Goal: Task Accomplishment & Management: Use online tool/utility

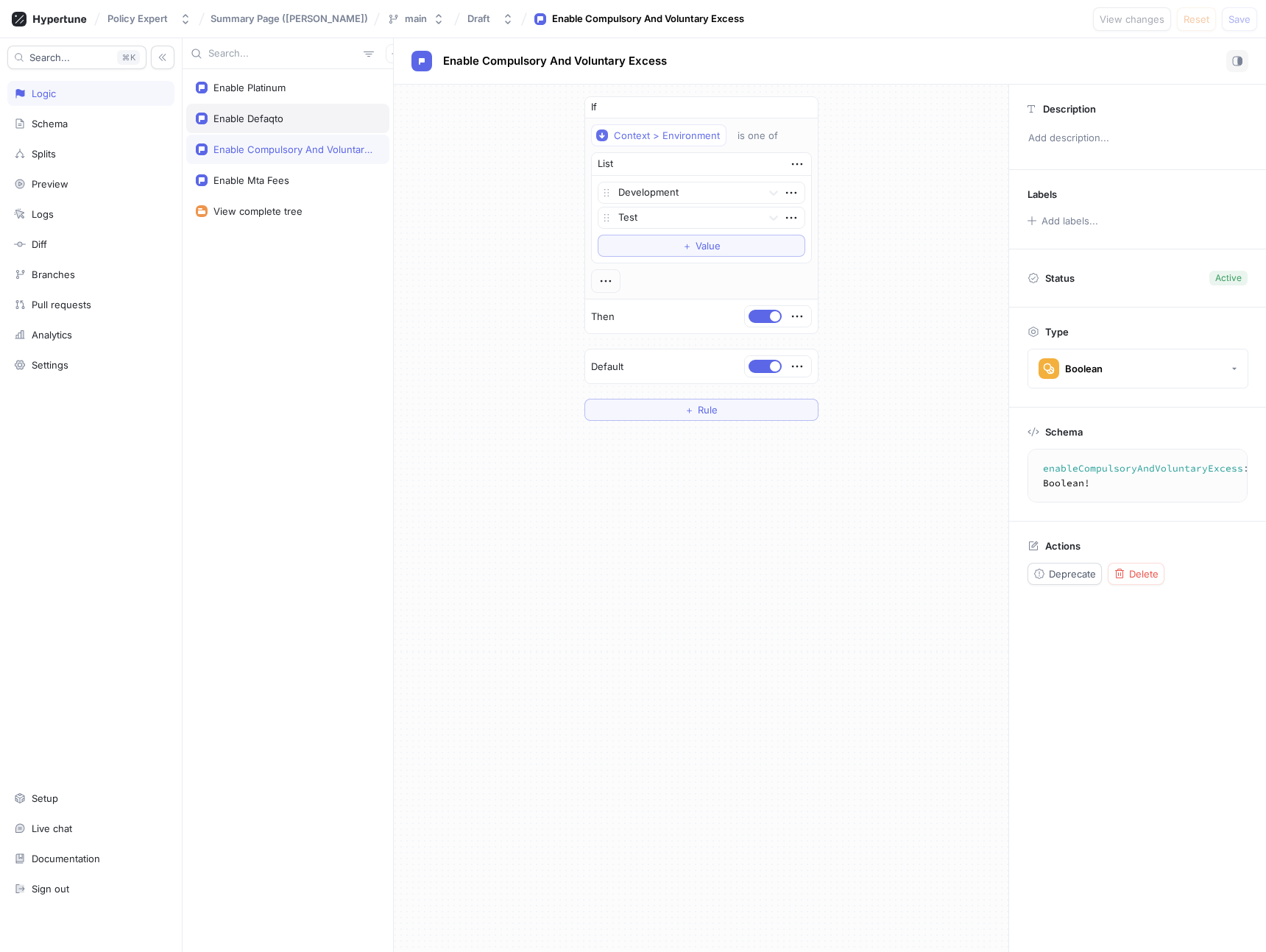
click at [250, 115] on div "Enable Defaqto" at bounding box center [248, 118] width 70 height 12
click at [1093, 471] on textarea "enableDefaqto: Boolean!" at bounding box center [1137, 468] width 207 height 26
type textarea "enableDefaqto: Boolean!"
click at [290, 155] on div "Enable Compulsory And Voluntary Excess" at bounding box center [293, 149] width 161 height 12
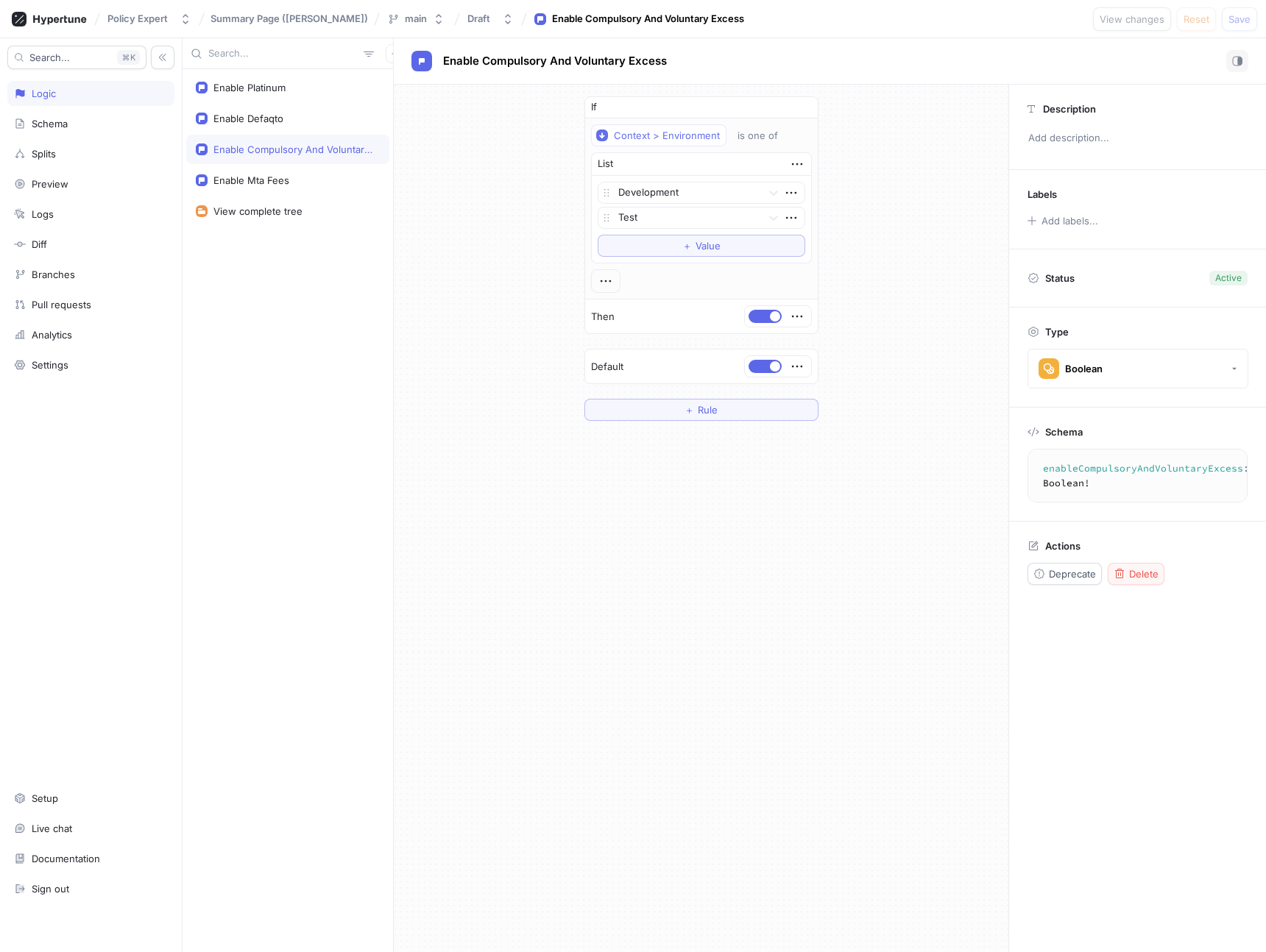
click at [1144, 570] on span "Delete" at bounding box center [1143, 574] width 29 height 9
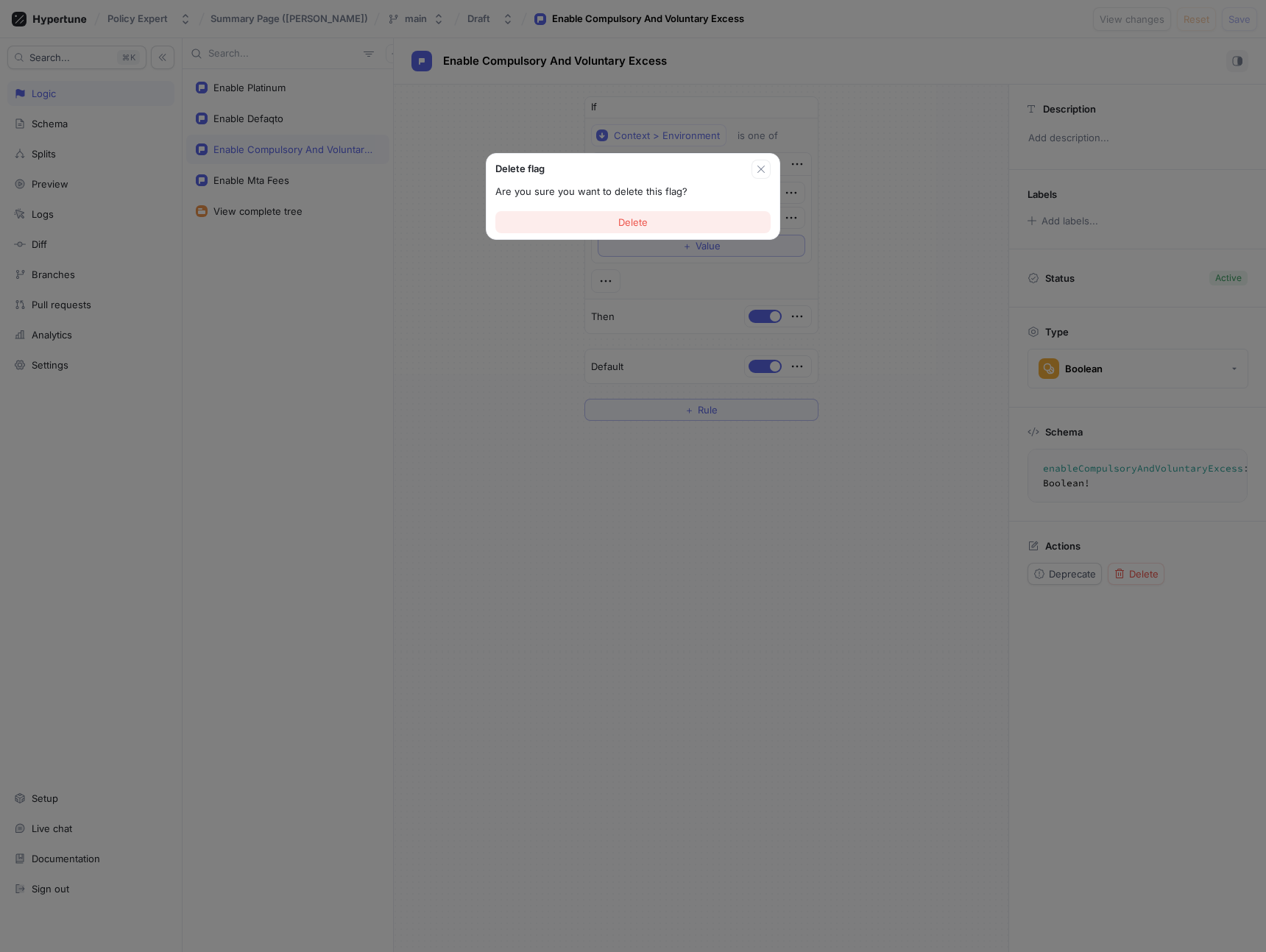
click at [587, 224] on button "Delete" at bounding box center [633, 222] width 275 height 22
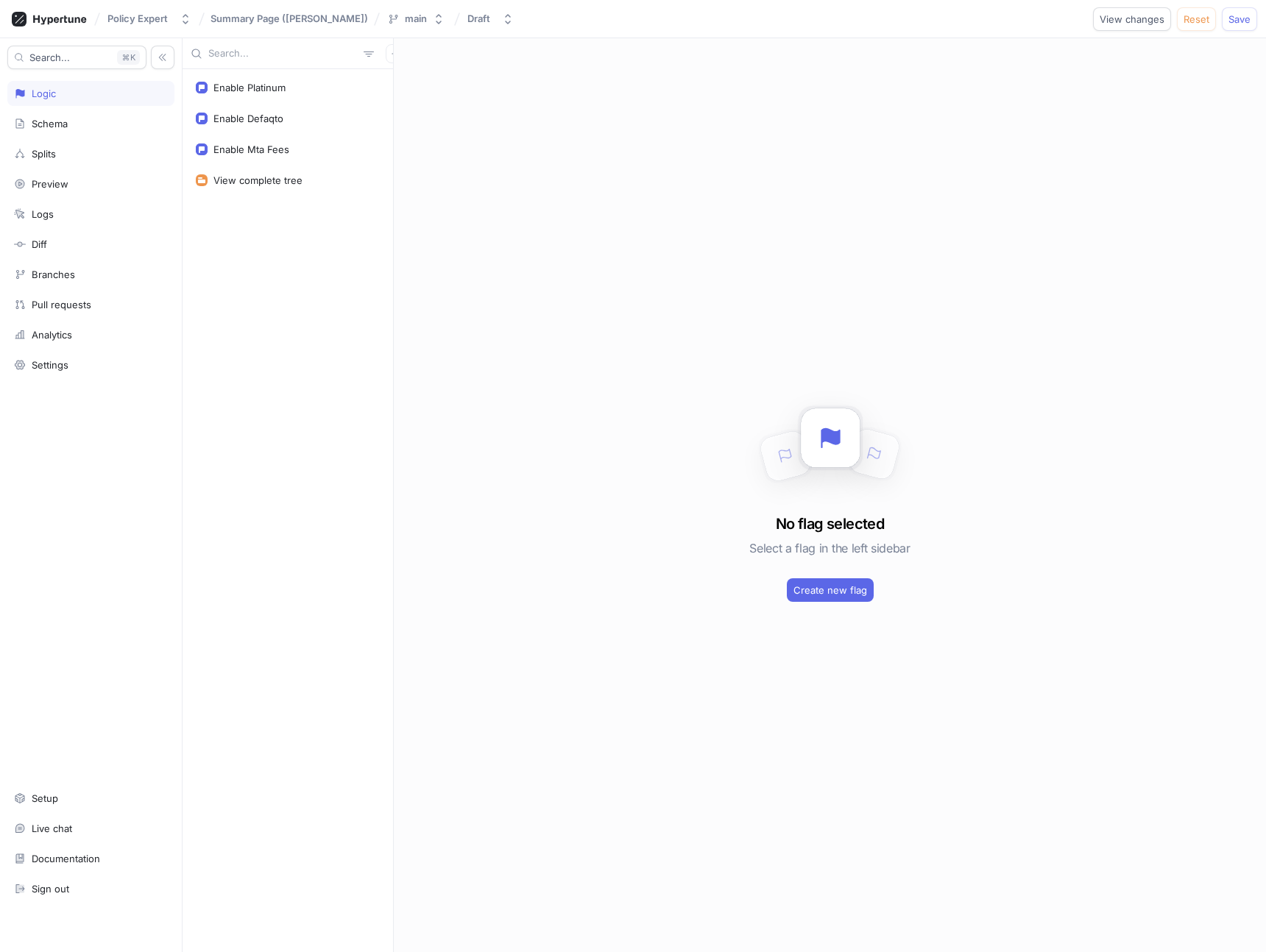
click at [284, 387] on div "Enable Platinum Enable Defaqto Enable Mta Fees View complete tree" at bounding box center [287, 510] width 210 height 883
click at [1246, 20] on span "Save" at bounding box center [1239, 20] width 22 height 9
click at [239, 16] on span "Summary Page ([PERSON_NAME])" at bounding box center [289, 19] width 158 height 11
click at [136, 19] on div "Policy Expert" at bounding box center [138, 19] width 60 height 13
click at [66, 28] on div at bounding box center [49, 19] width 87 height 26
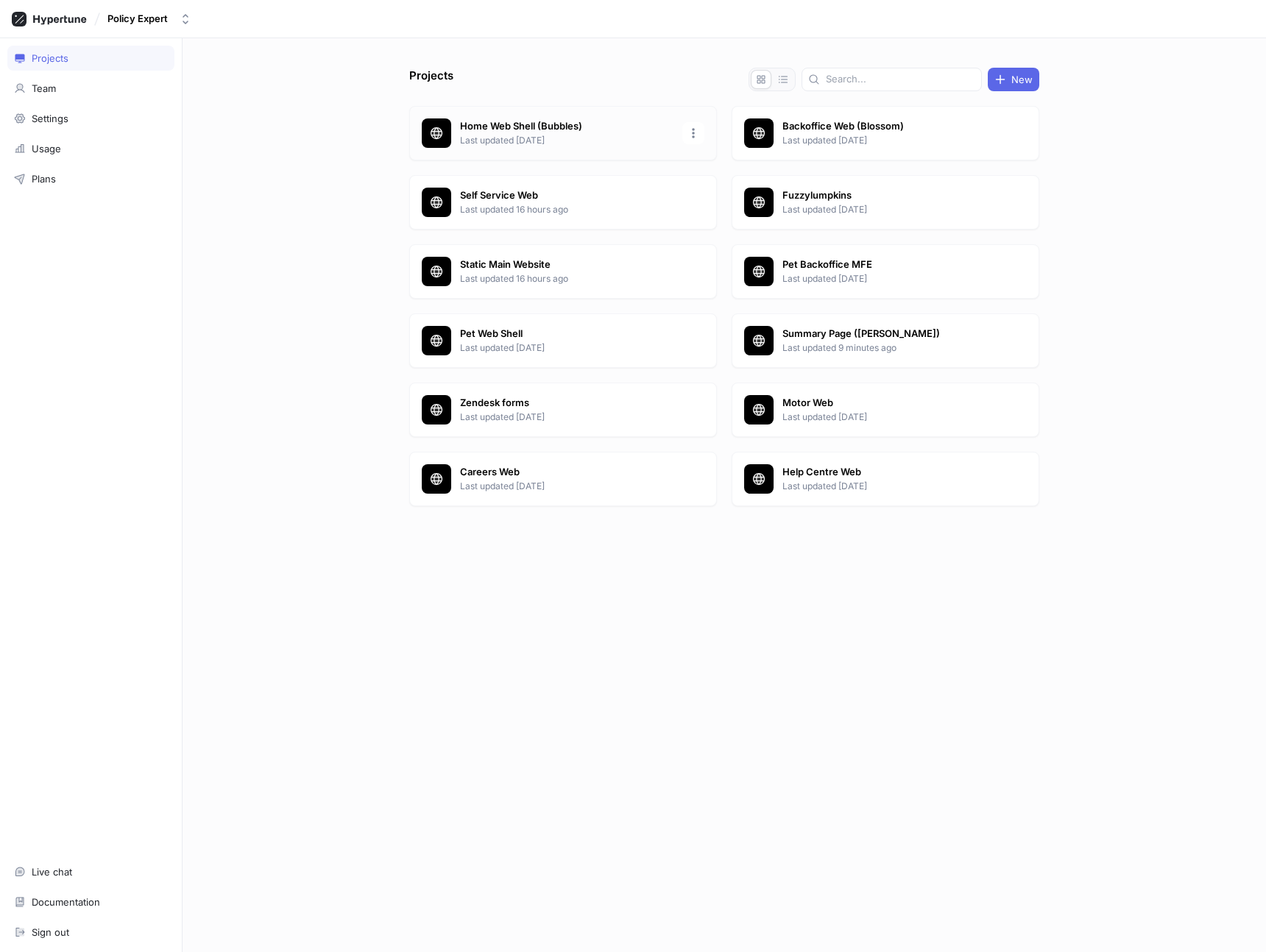
click at [536, 128] on p "Home Web Shell (Bubbles)" at bounding box center [566, 127] width 213 height 15
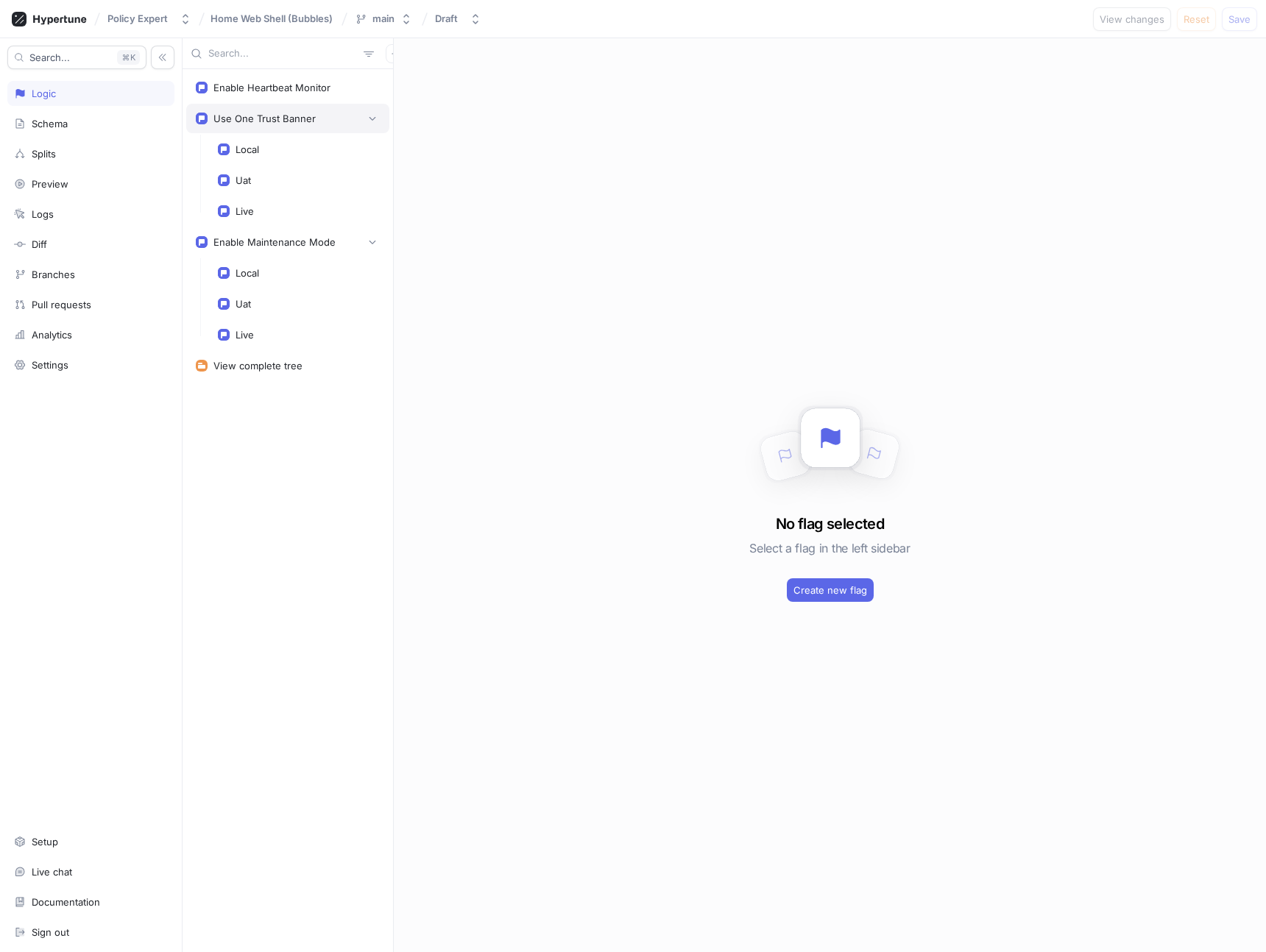
click at [266, 123] on div "Use One Trust Banner" at bounding box center [265, 118] width 103 height 12
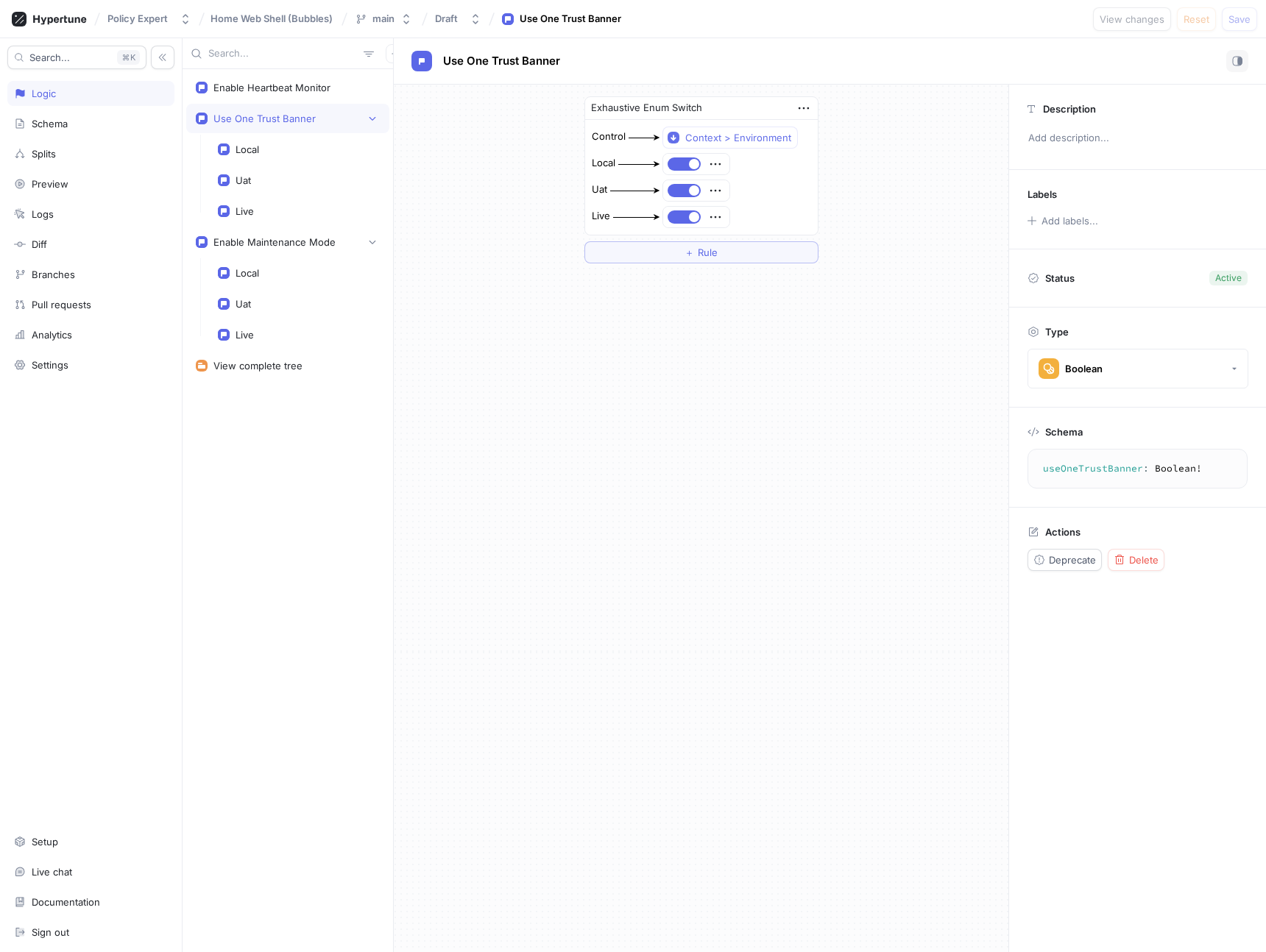
click at [1090, 468] on textarea "useOneTrustBanner: Boolean!" at bounding box center [1137, 468] width 207 height 26
click at [1114, 618] on div "Description Add description... Labels Add labels... Status Active Type Boolean …" at bounding box center [1137, 518] width 258 height 868
click at [1134, 559] on span "Delete" at bounding box center [1143, 560] width 29 height 9
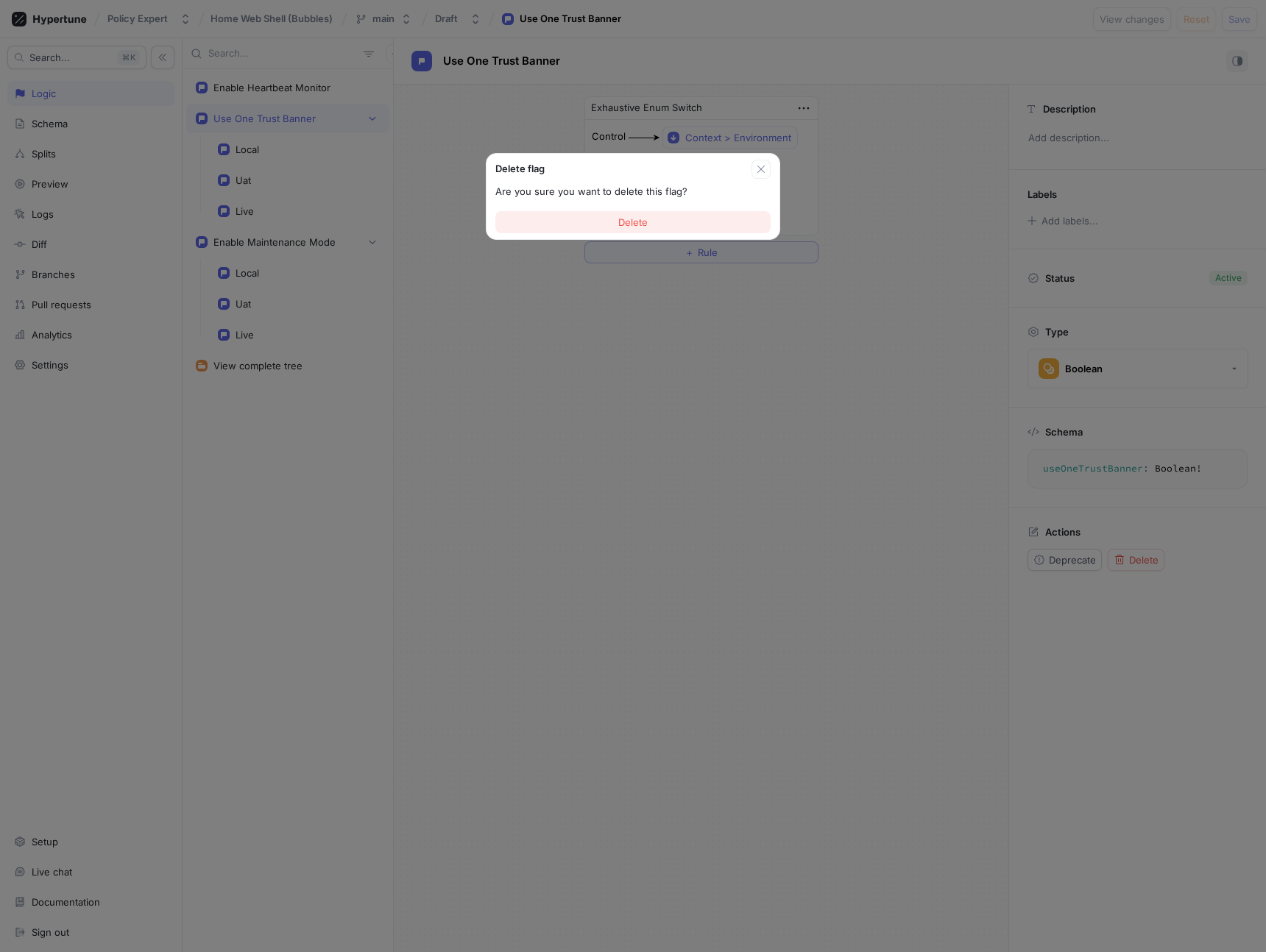
click at [575, 222] on button "Delete" at bounding box center [633, 222] width 275 height 22
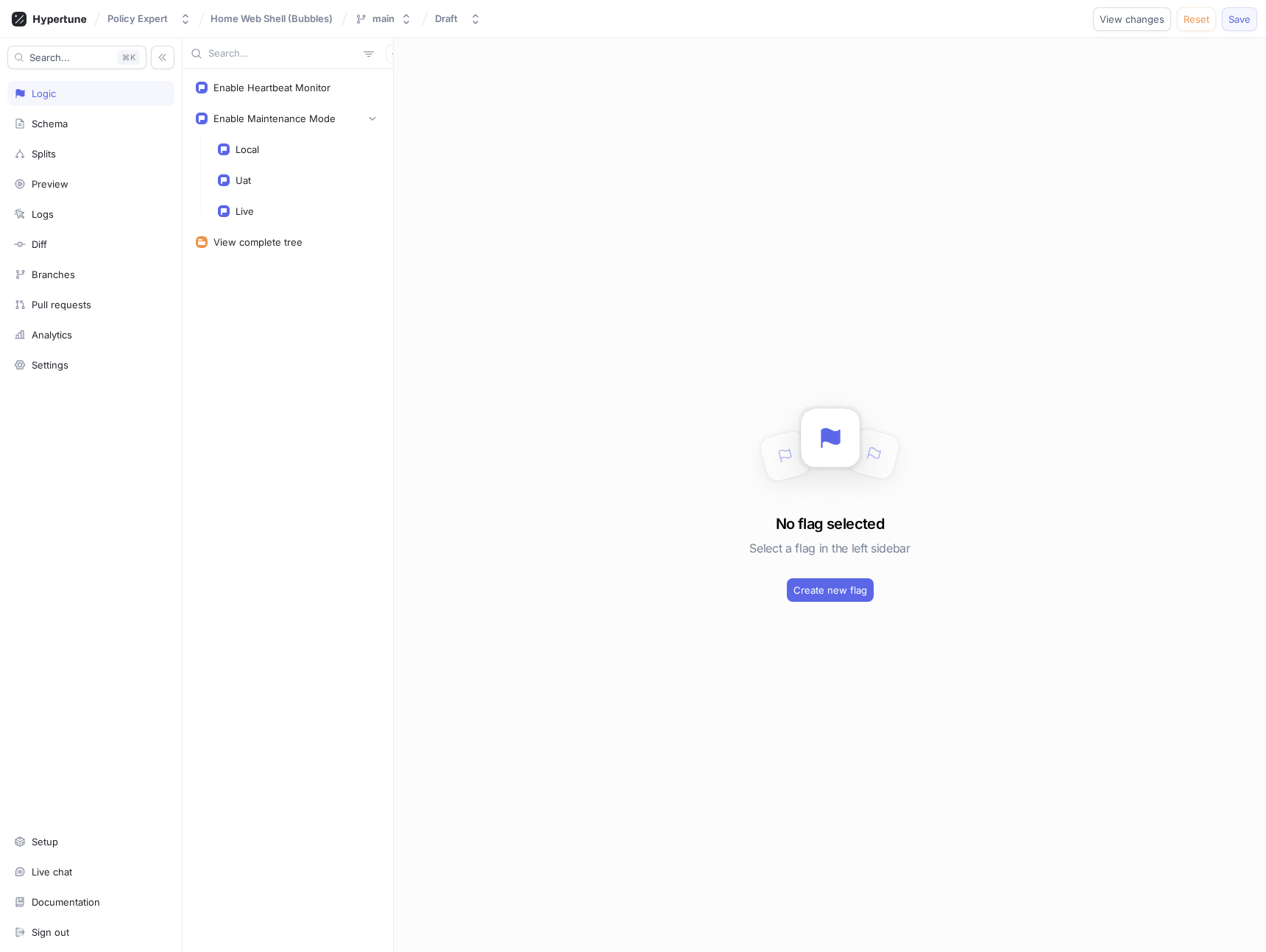
click at [1240, 23] on span "Save" at bounding box center [1239, 20] width 22 height 9
click at [267, 85] on div "Enable Heartbeat Monitor" at bounding box center [271, 87] width 117 height 12
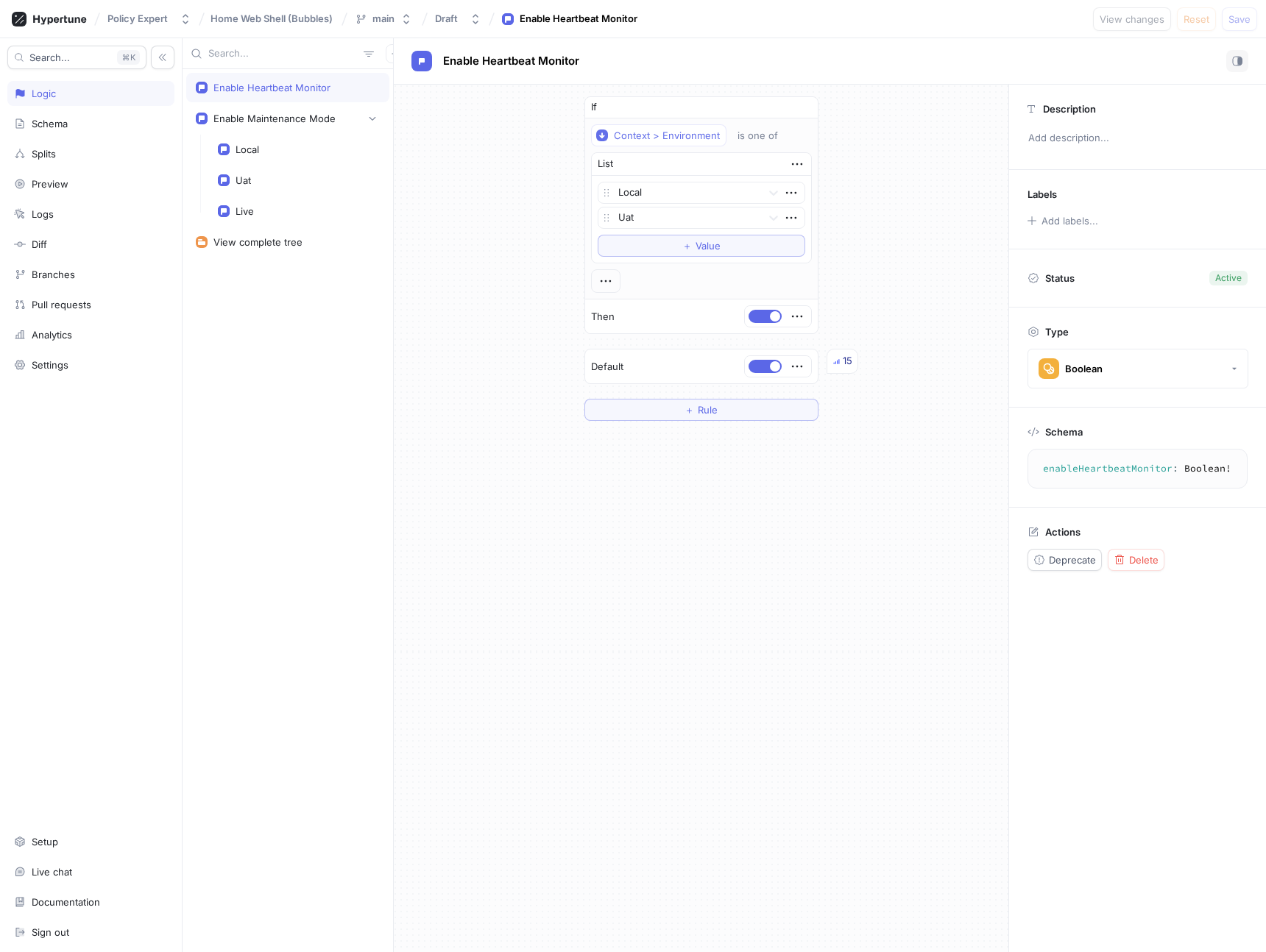
click at [1116, 467] on textarea "enableHeartbeatMonitor: Boolean!" at bounding box center [1137, 468] width 207 height 26
